Goal: Task Accomplishment & Management: Manage account settings

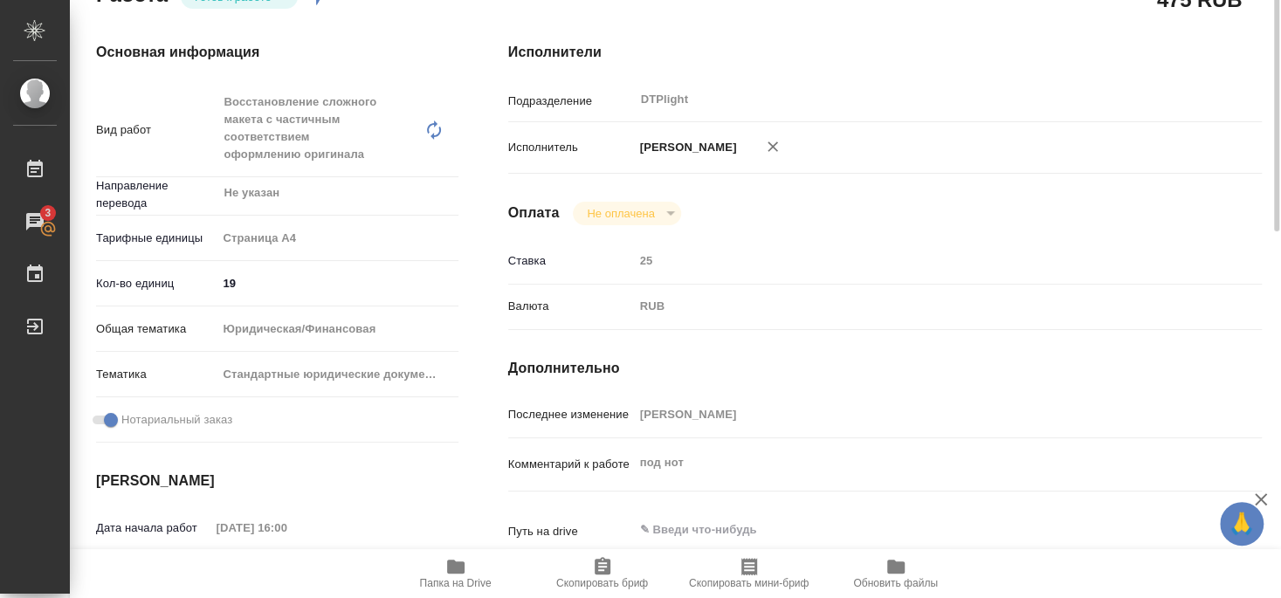
scroll to position [64, 0]
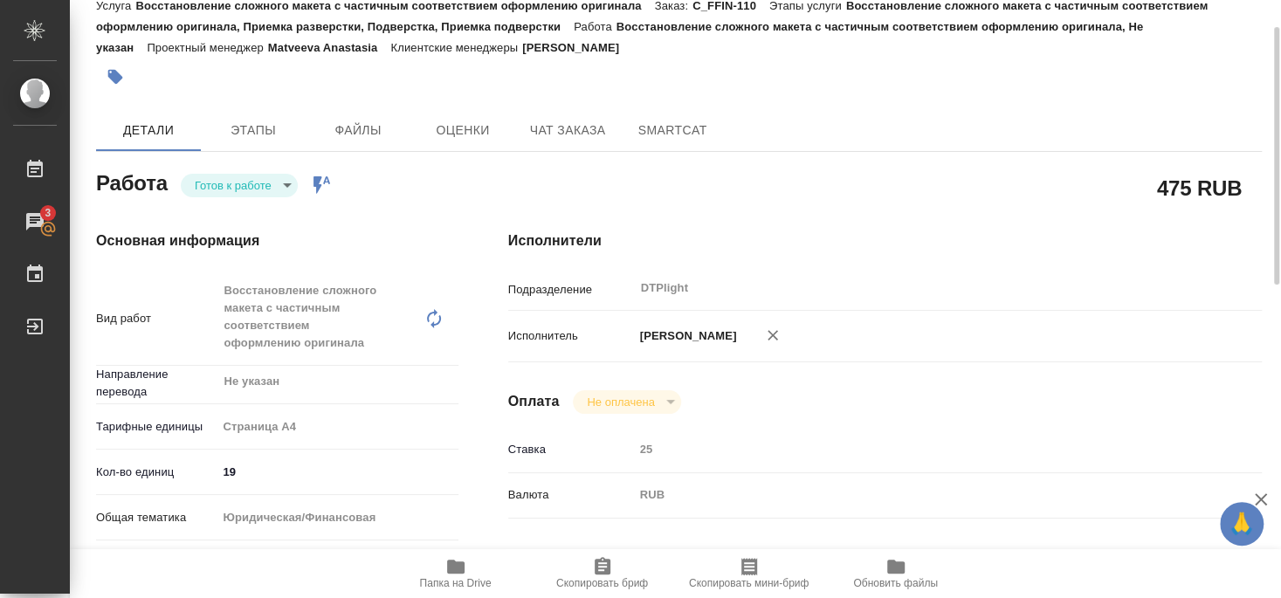
click at [242, 175] on body "🙏 .cls-1 fill:#fff; AWATERA Smyslova Svetlana Работы 3 Чаты График Выйти C_FFIN…" at bounding box center [640, 299] width 1281 height 598
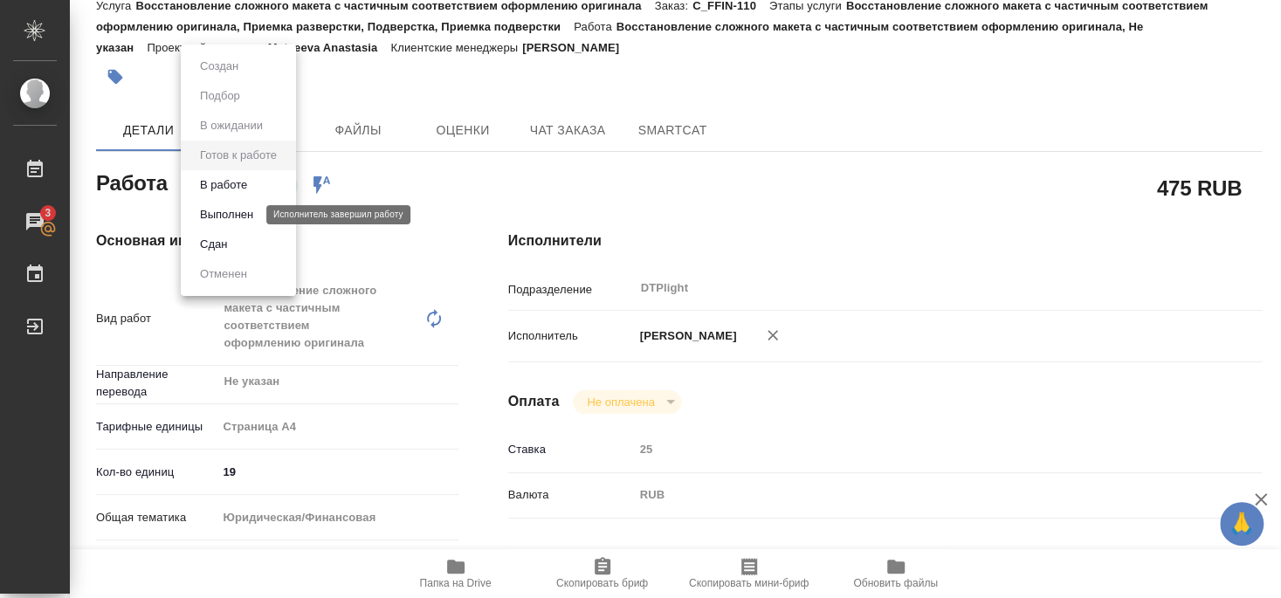
click at [230, 217] on button "Выполнен" at bounding box center [227, 214] width 64 height 19
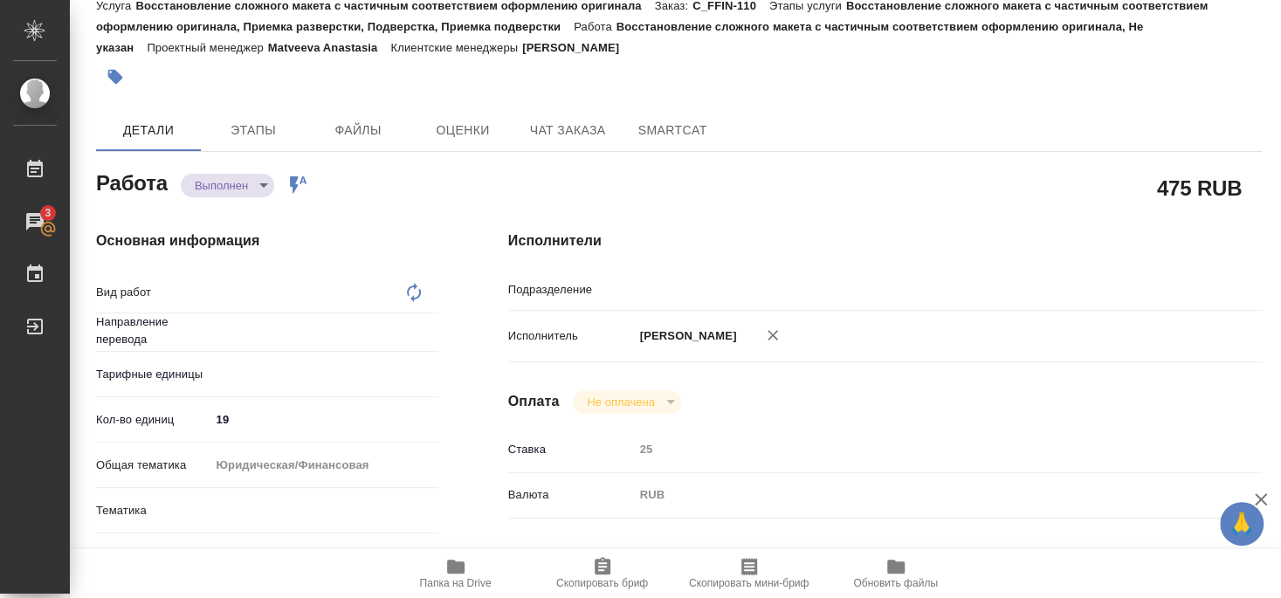
type textarea "x"
type input "Не указан"
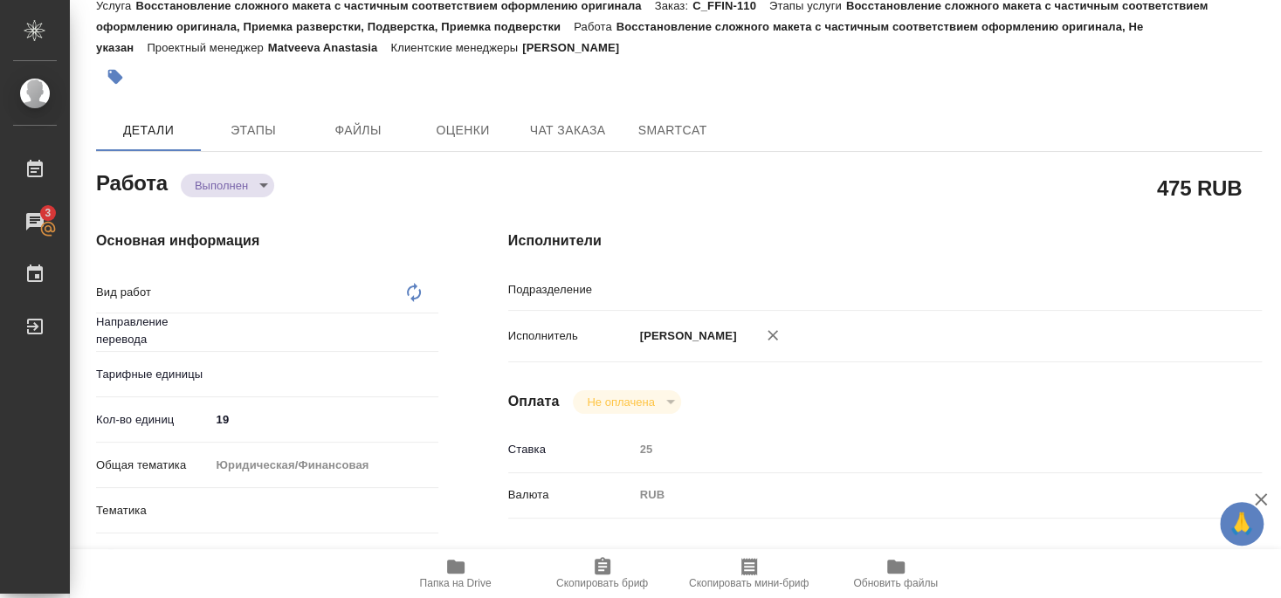
type textarea "x"
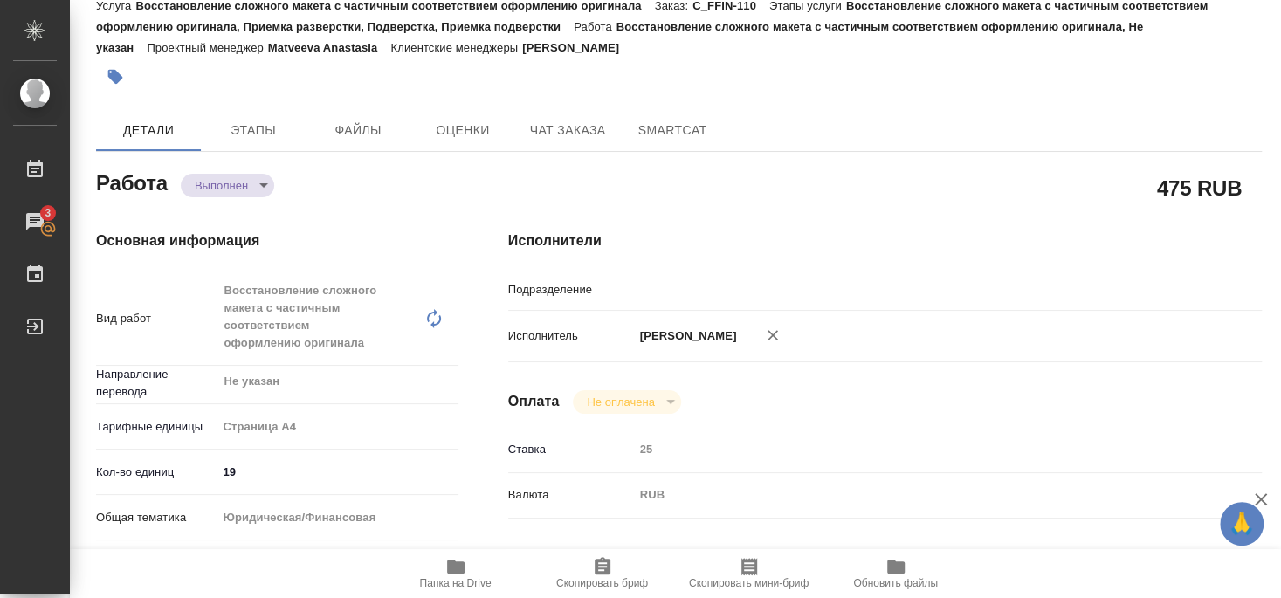
type textarea "Восстановление сложного макета с частичным соответствием оформлению оригинала"
type textarea "x"
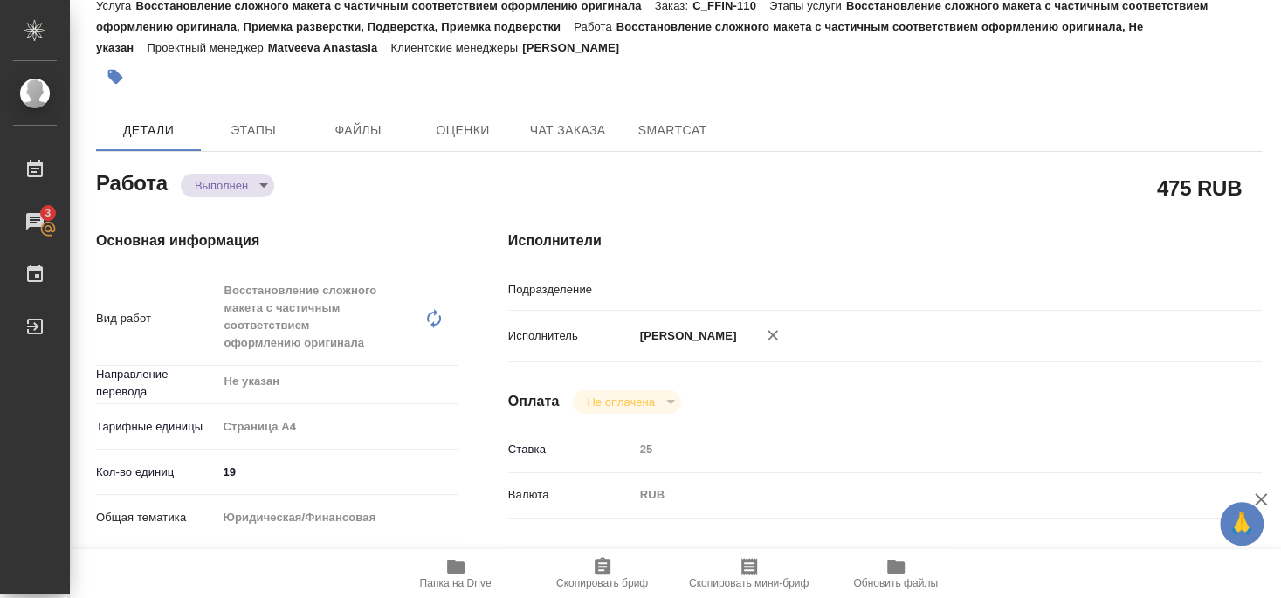
type textarea "x"
type input "DTPlight"
type textarea "x"
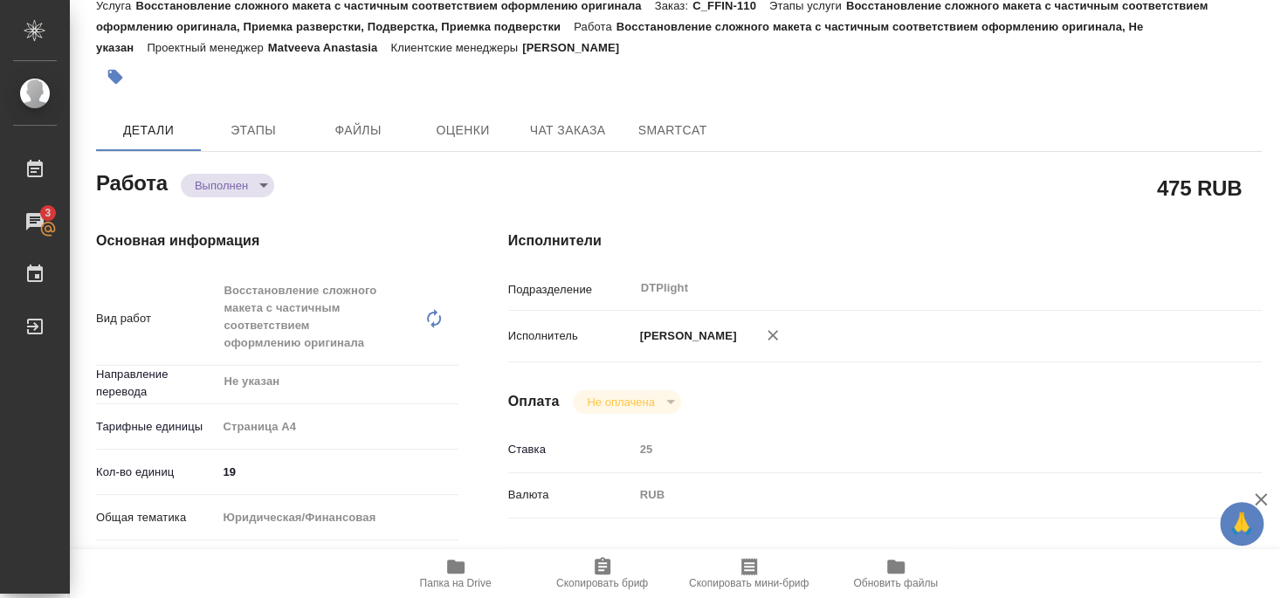
type textarea "x"
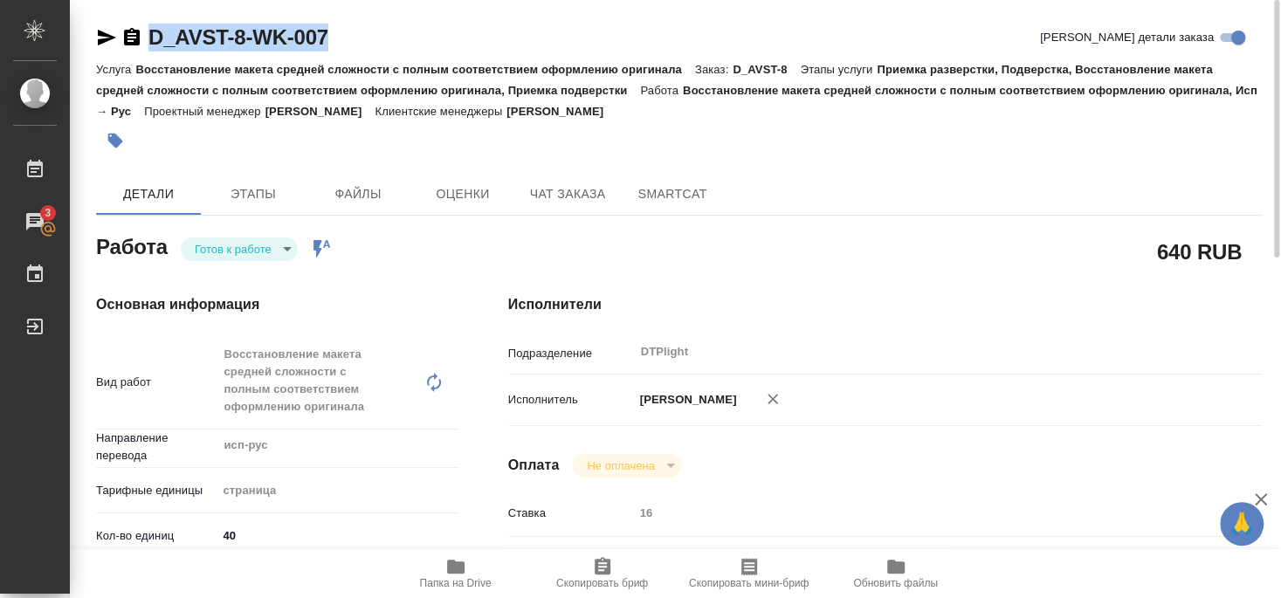
drag, startPoint x: 150, startPoint y: 54, endPoint x: 361, endPoint y: 42, distance: 210.8
click at [361, 42] on div "D_AVST-8-WK-007 Кратко детали заказа" at bounding box center [679, 41] width 1166 height 35
copy link "D_AVST-8-WK-007"
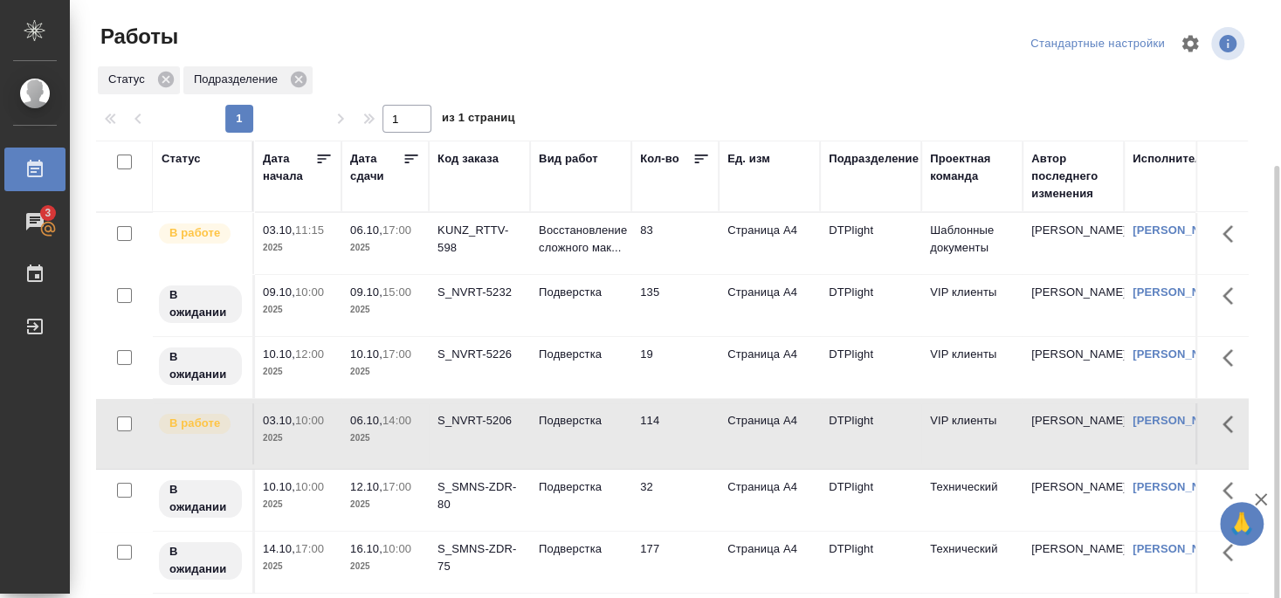
scroll to position [181, 0]
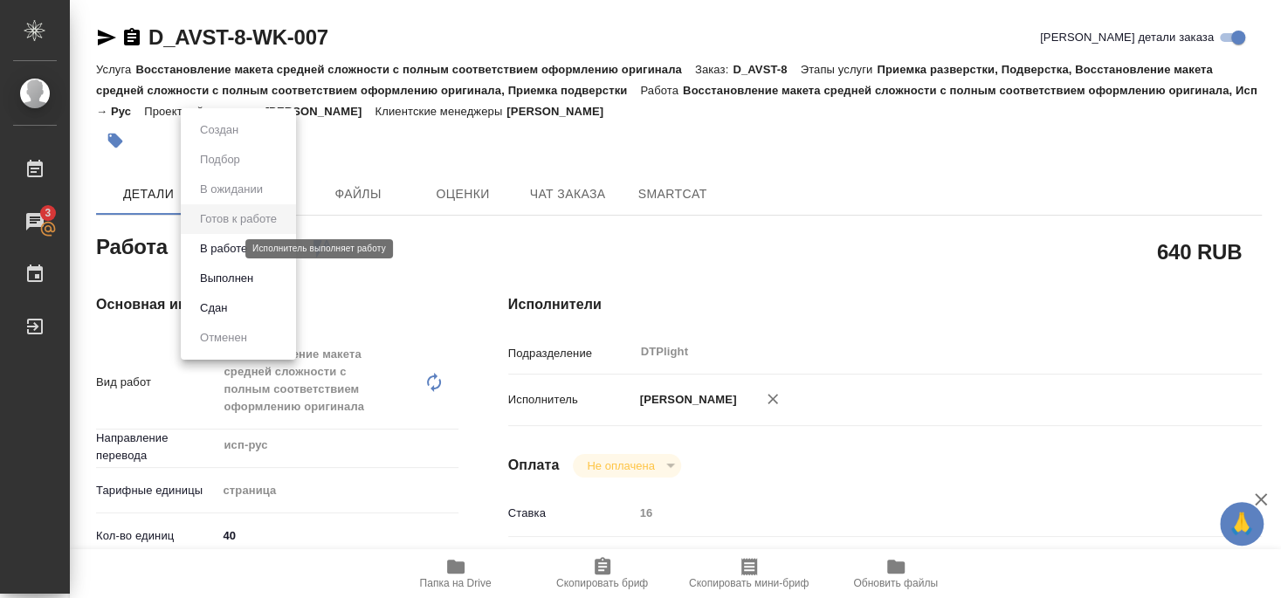
click at [224, 249] on button "В работе" at bounding box center [224, 248] width 58 height 19
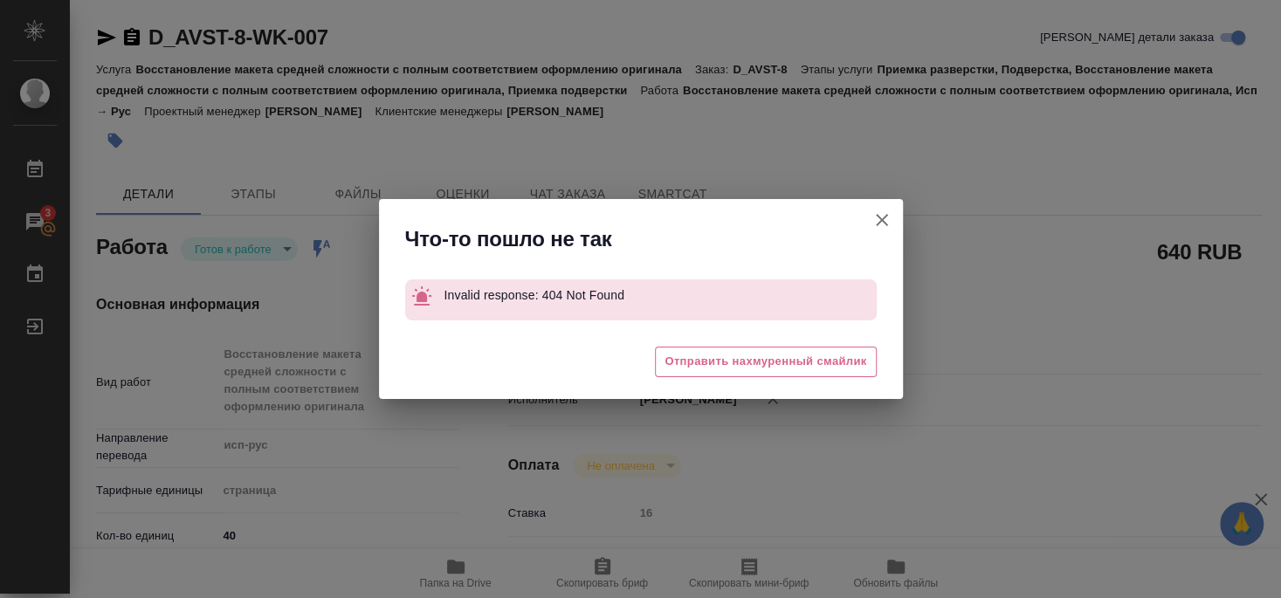
type textarea "x"
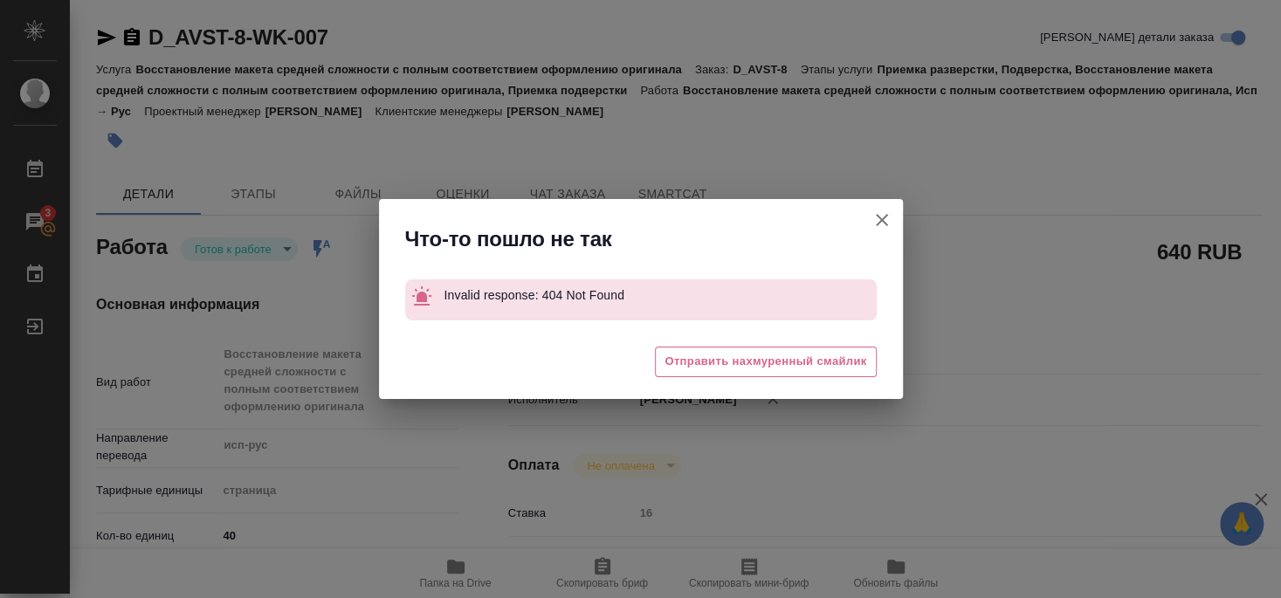
type textarea "x"
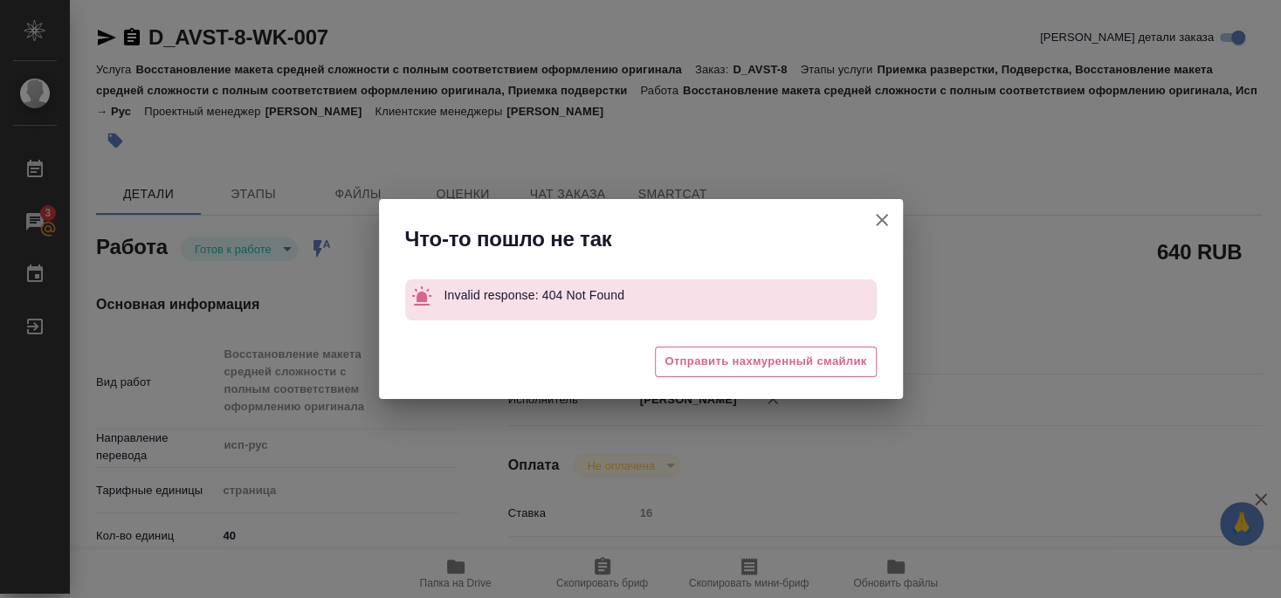
click at [884, 220] on icon "button" at bounding box center [881, 220] width 21 height 21
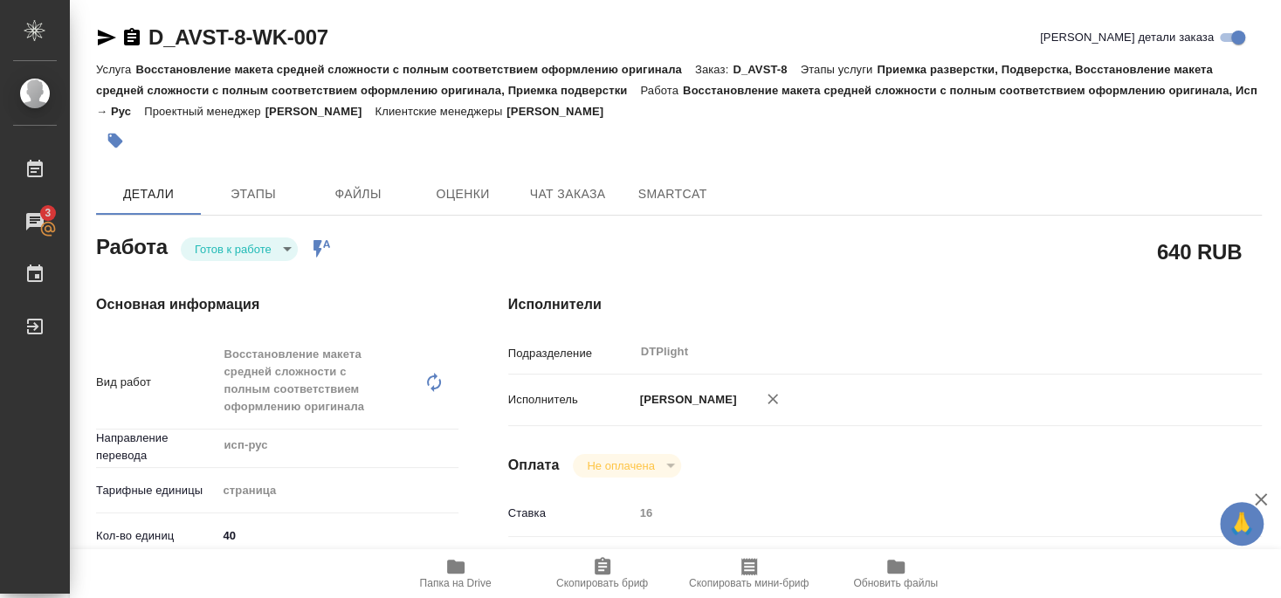
type textarea "x"
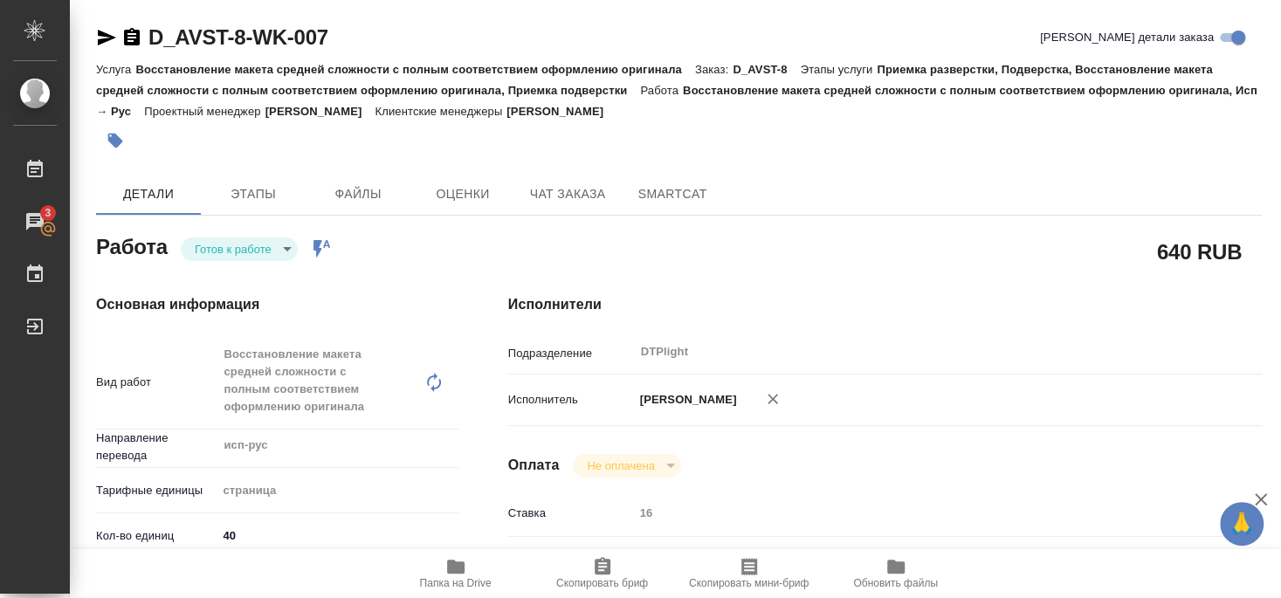
click at [104, 38] on icon "button" at bounding box center [106, 37] width 21 height 21
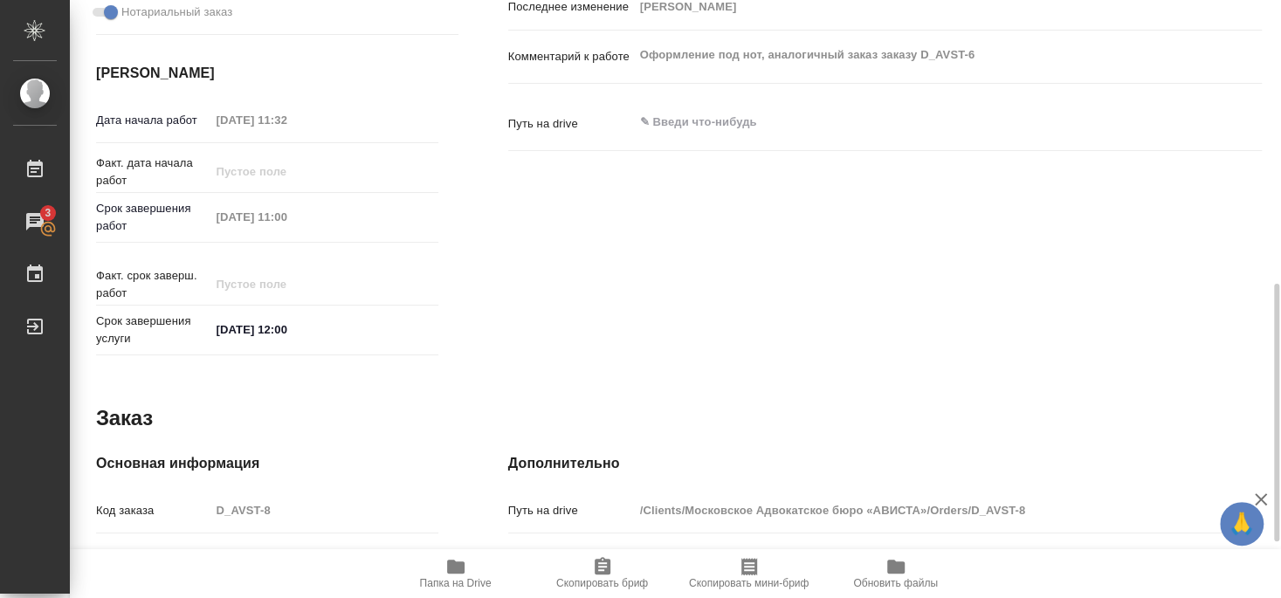
scroll to position [791, 0]
